Goal: Find specific page/section: Find specific page/section

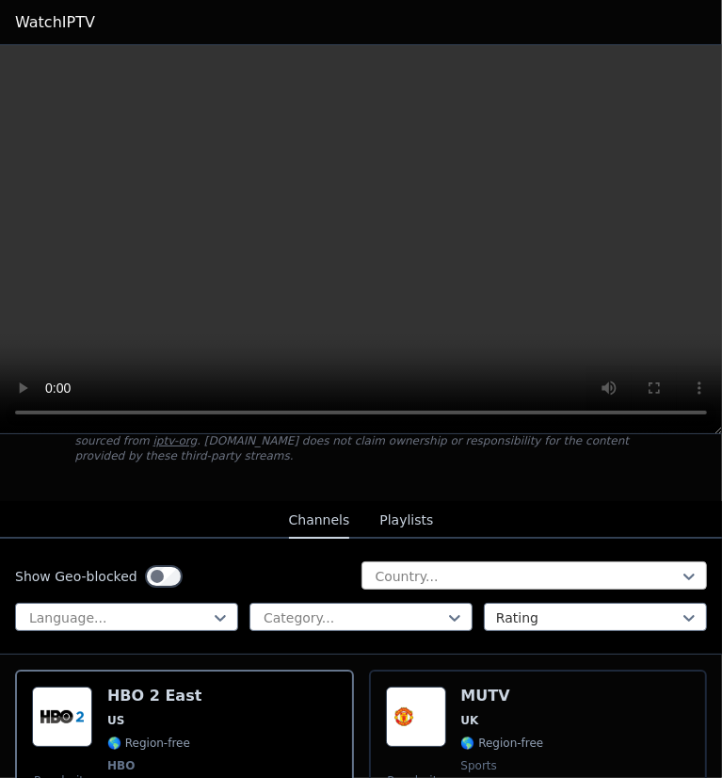
scroll to position [94, 0]
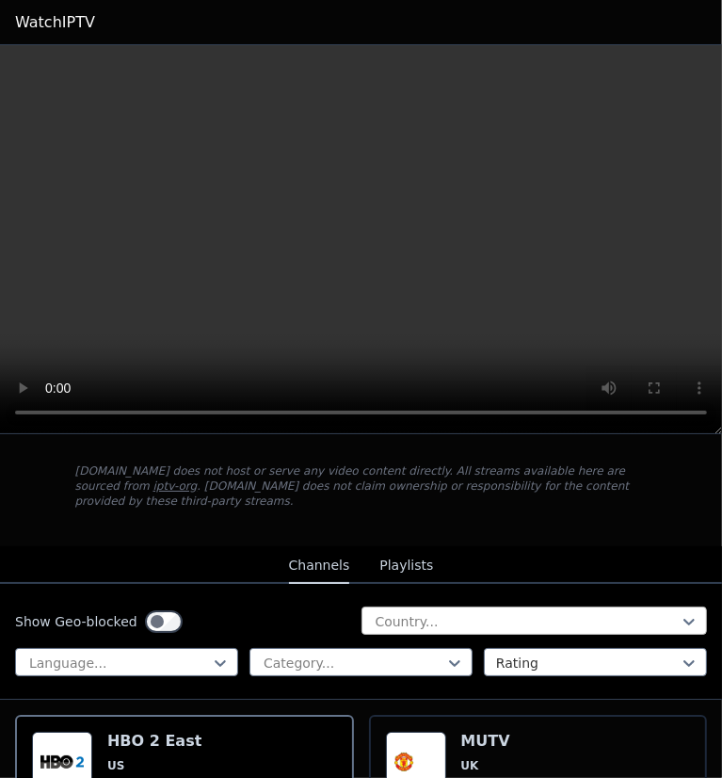
click at [395, 612] on div at bounding box center [527, 621] width 307 height 19
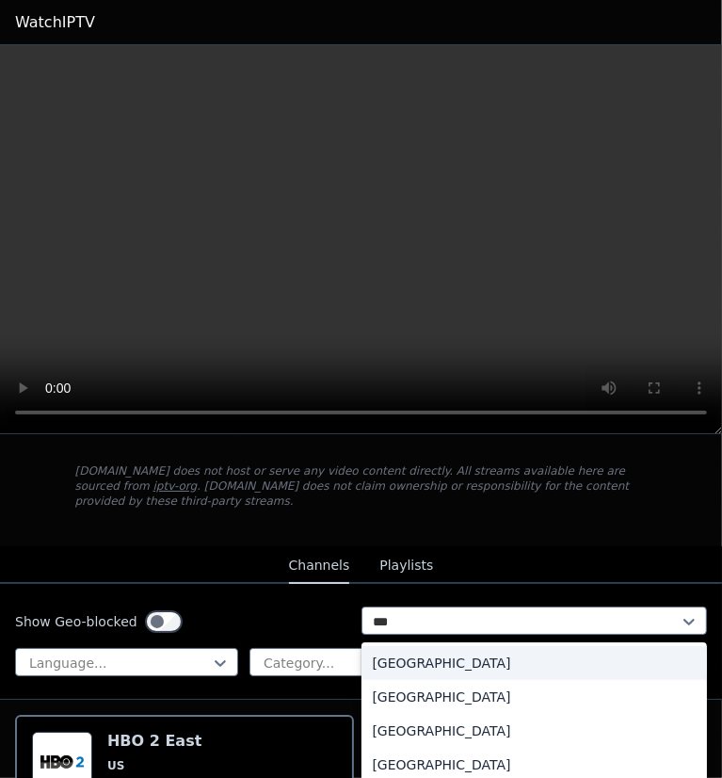
type input "****"
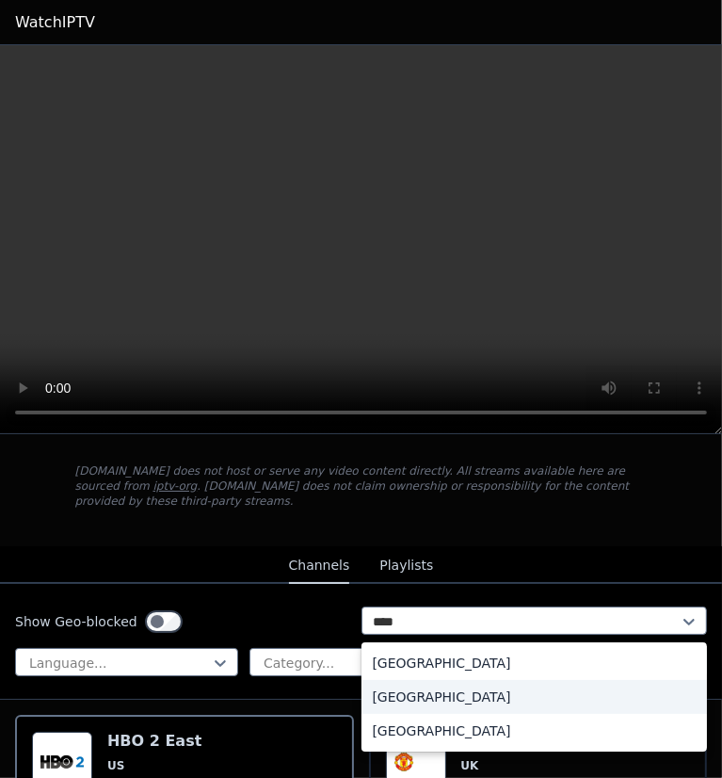
click at [493, 680] on div "[GEOGRAPHIC_DATA]" at bounding box center [535, 697] width 347 height 34
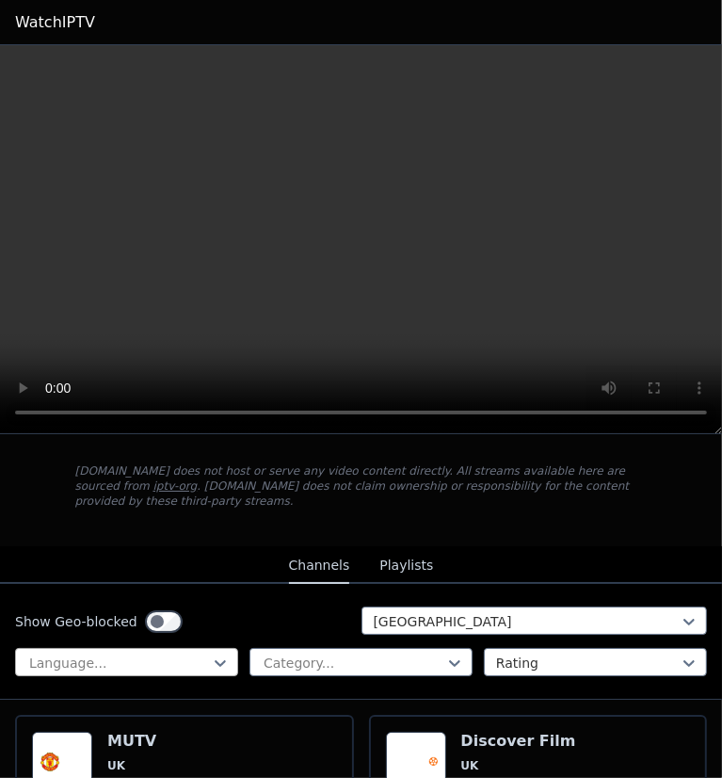
click at [188, 654] on div at bounding box center [119, 663] width 184 height 19
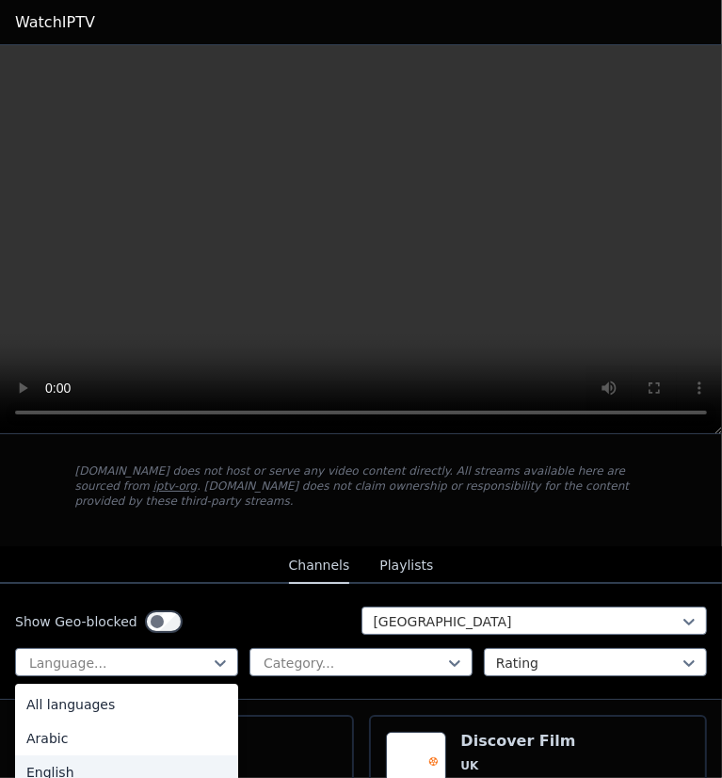
click at [158, 767] on div "English" at bounding box center [126, 772] width 223 height 34
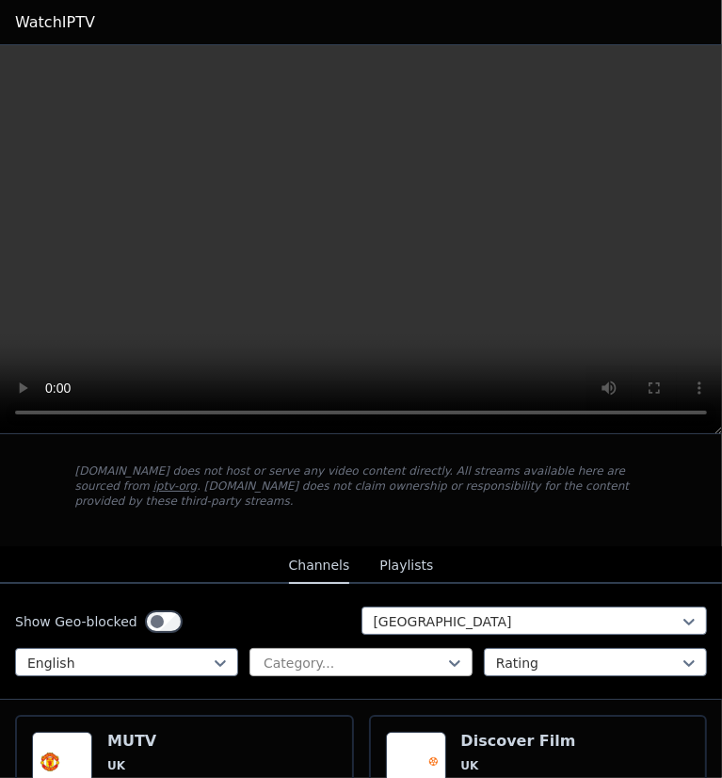
click at [343, 654] on div at bounding box center [354, 663] width 184 height 19
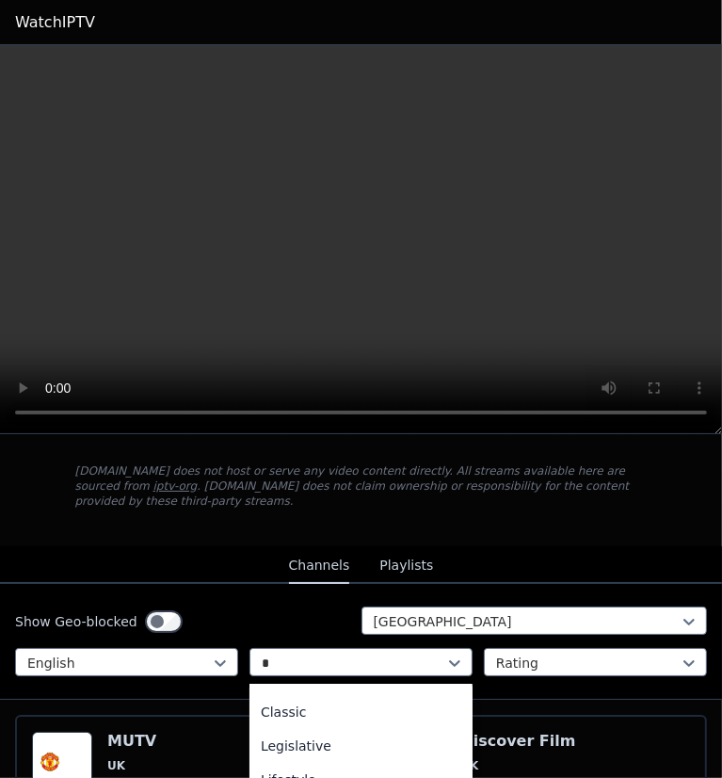
scroll to position [60, 0]
type input "**"
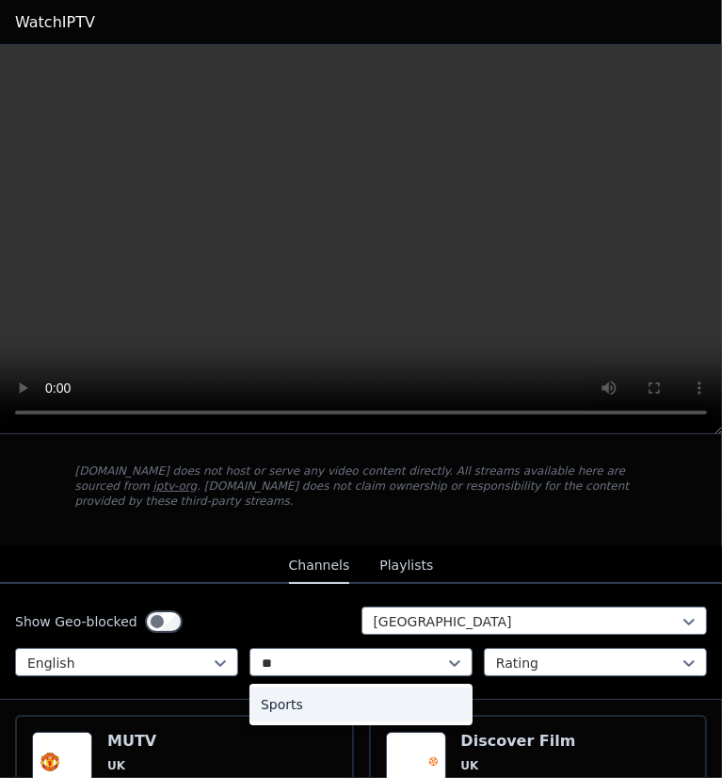
scroll to position [0, 0]
click at [379, 689] on div "Sports" at bounding box center [361, 704] width 223 height 34
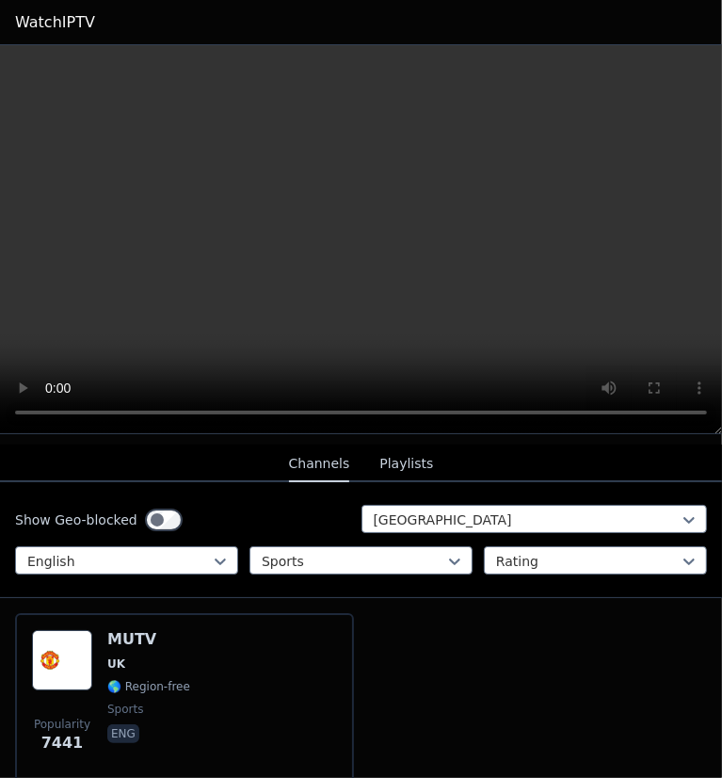
scroll to position [262, 0]
